Goal: Learn about a topic: Learn about a topic

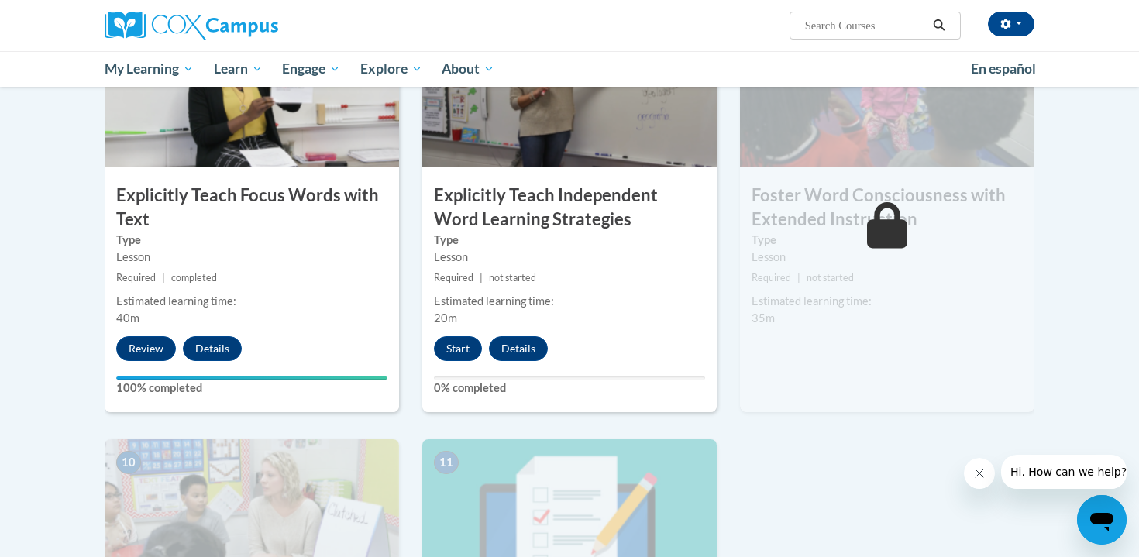
scroll to position [1247, 0]
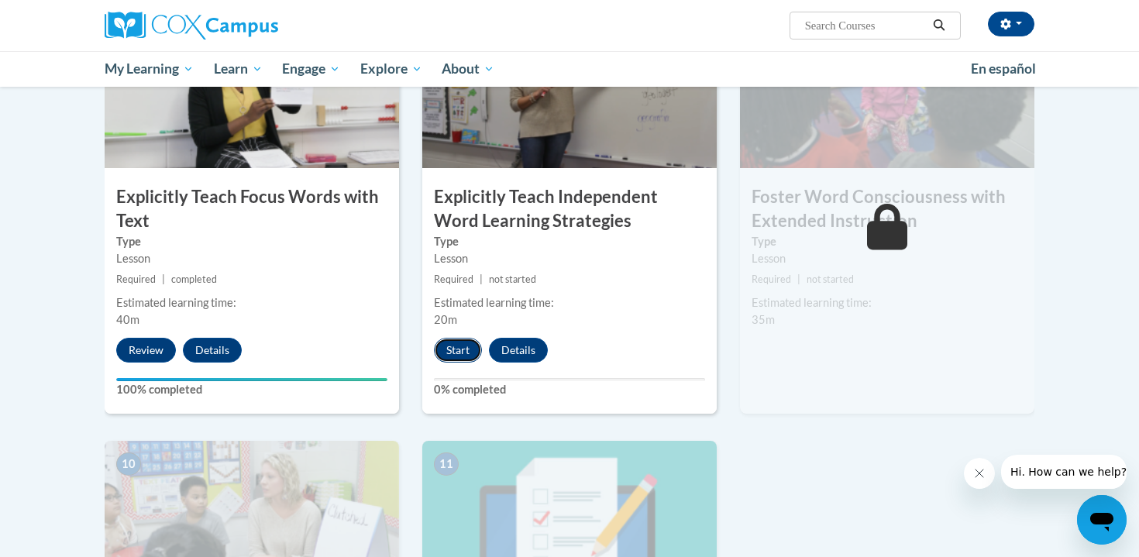
click at [460, 351] on button "Start" at bounding box center [458, 350] width 48 height 25
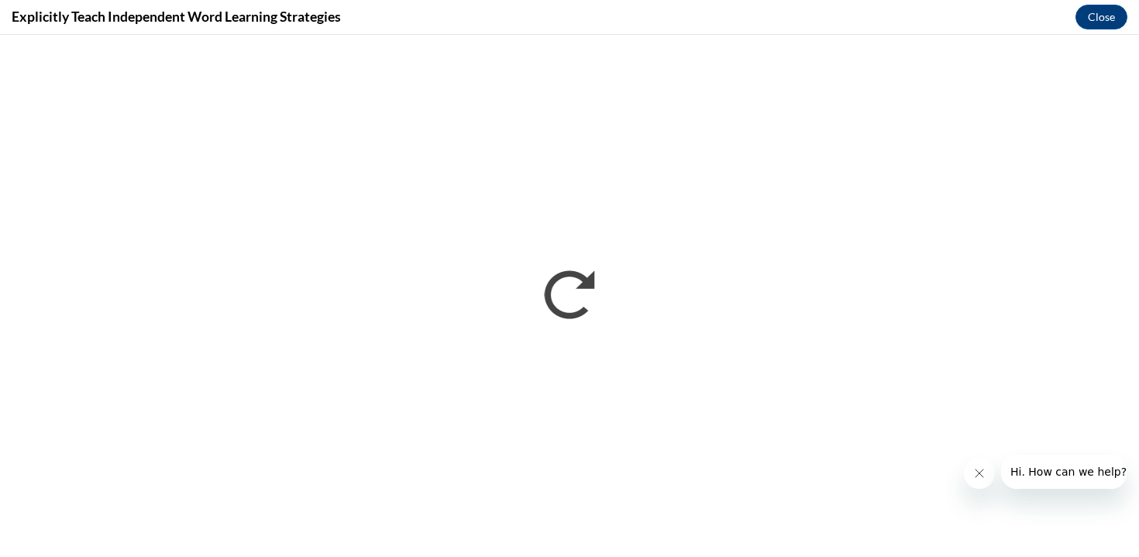
scroll to position [0, 0]
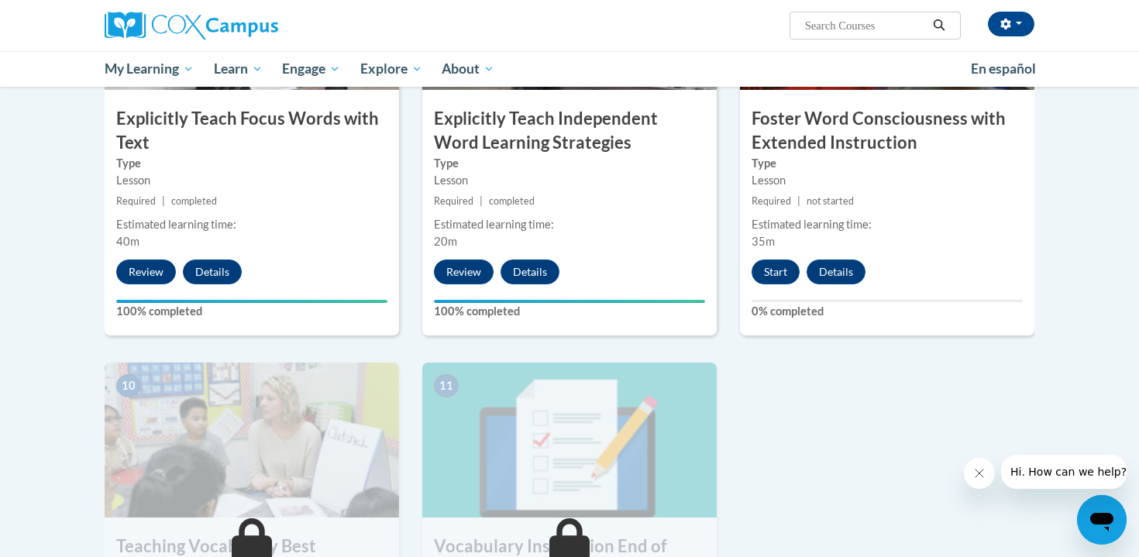
scroll to position [1286, 0]
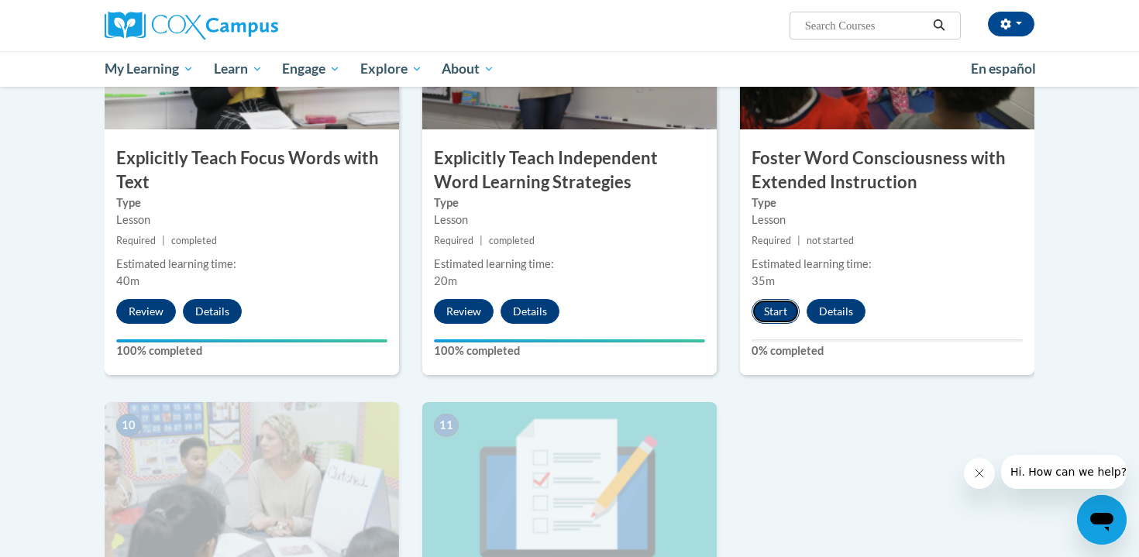
click at [764, 318] on button "Start" at bounding box center [776, 311] width 48 height 25
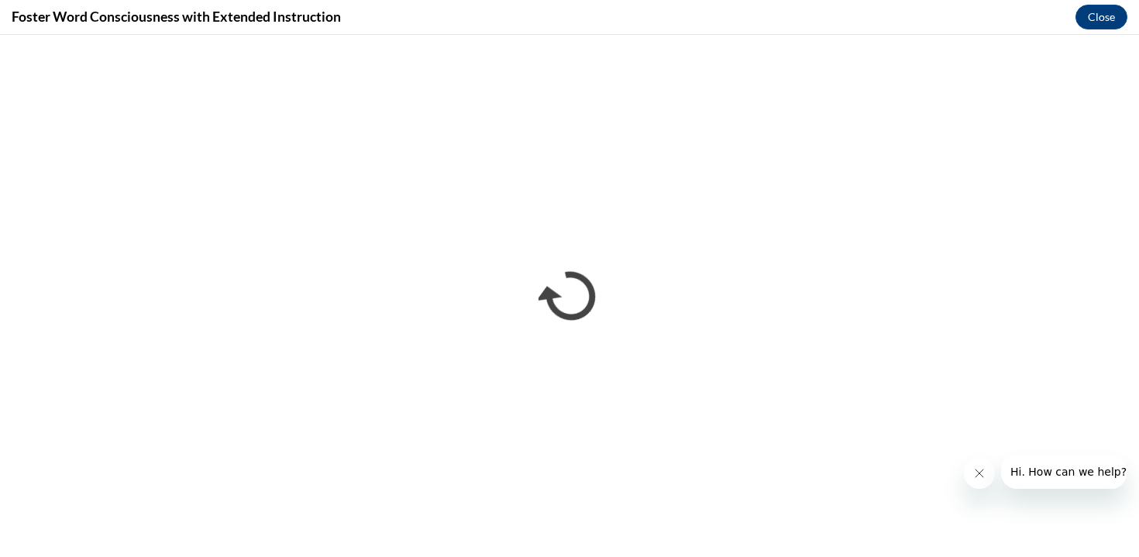
scroll to position [0, 0]
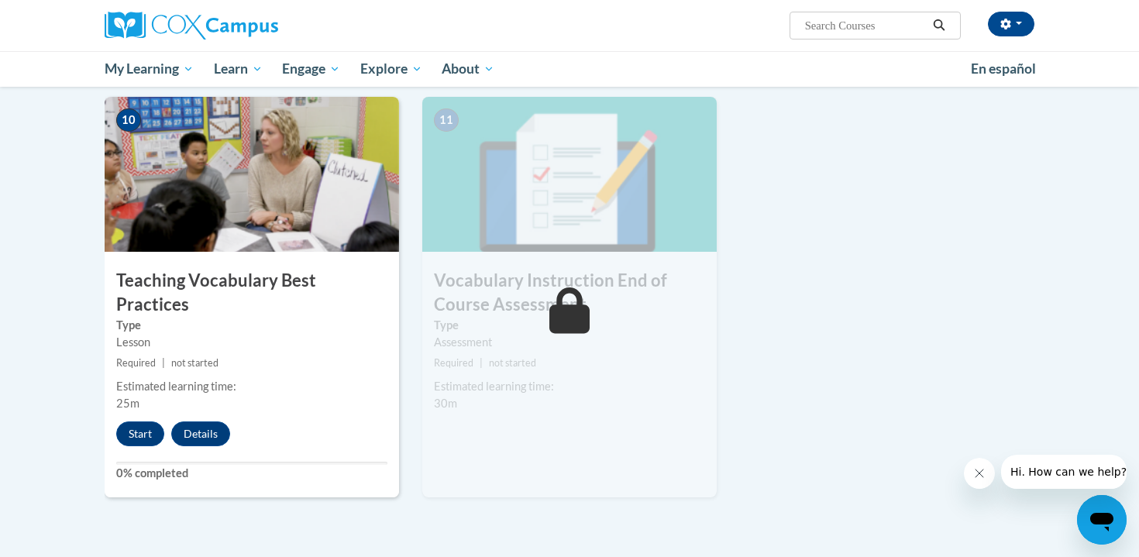
scroll to position [1594, 0]
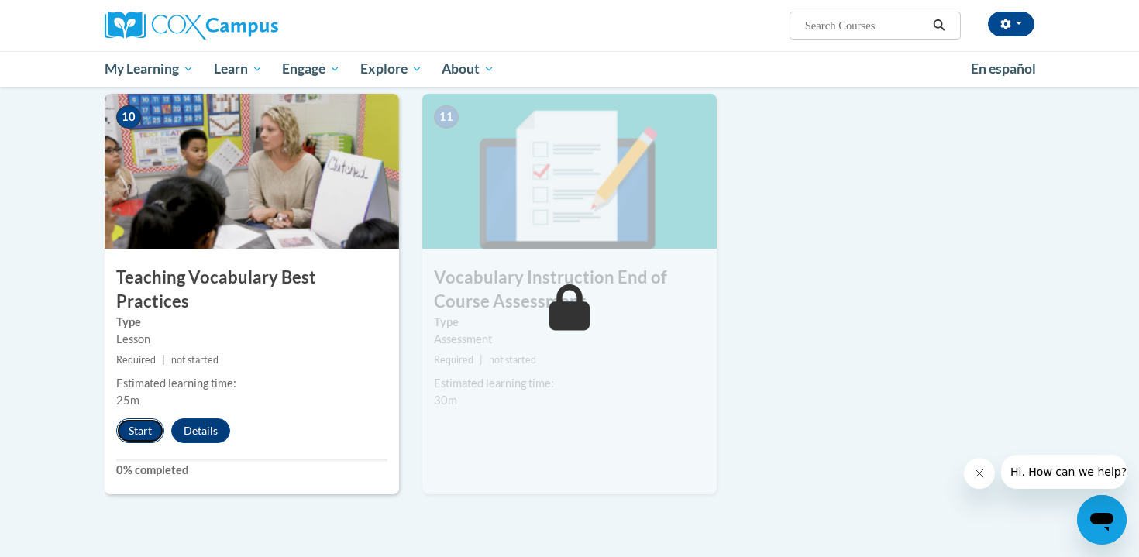
click at [134, 419] on button "Start" at bounding box center [140, 431] width 48 height 25
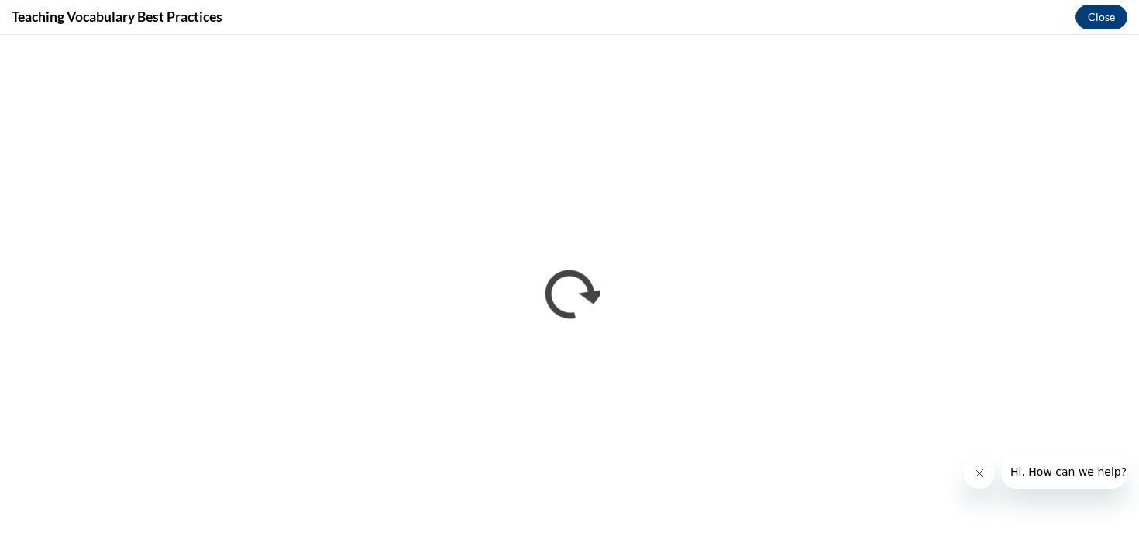
scroll to position [0, 0]
